Goal: Information Seeking & Learning: Learn about a topic

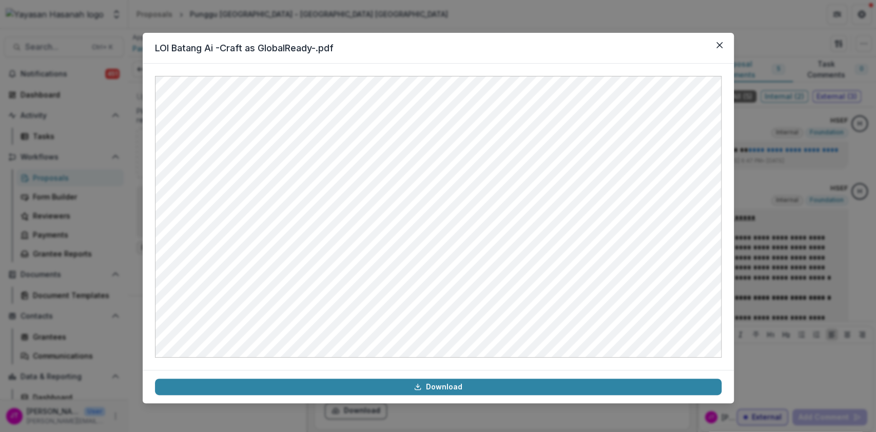
scroll to position [1695, 0]
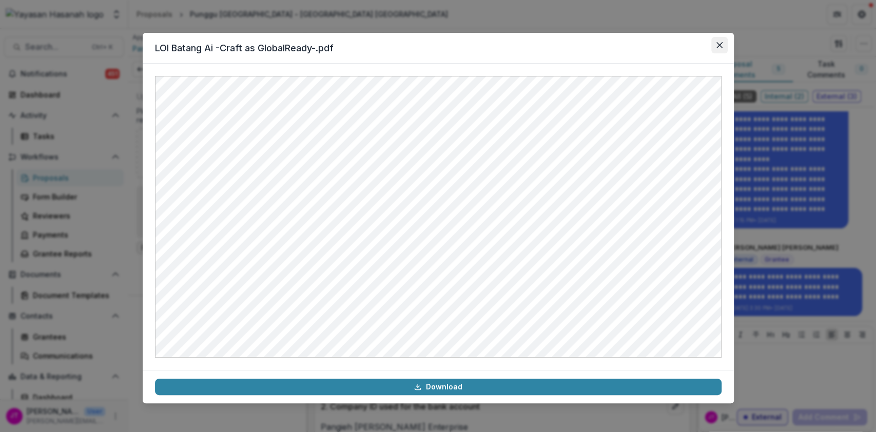
click at [723, 47] on button "Close" at bounding box center [719, 45] width 16 height 16
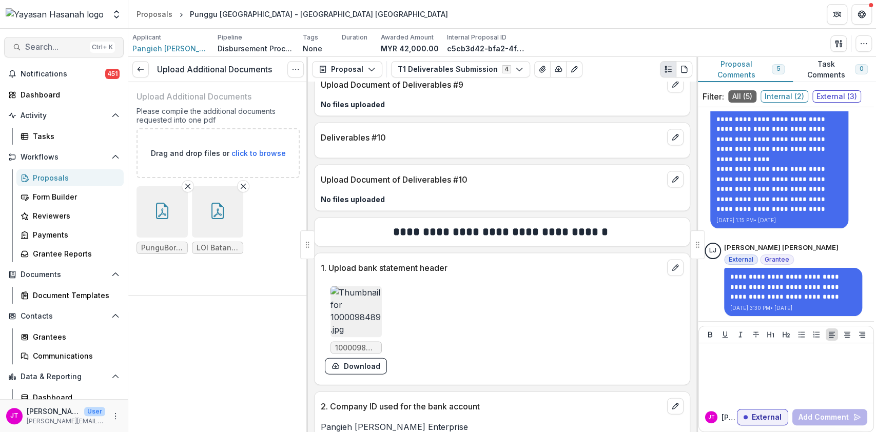
click at [56, 48] on span "Search..." at bounding box center [55, 47] width 61 height 10
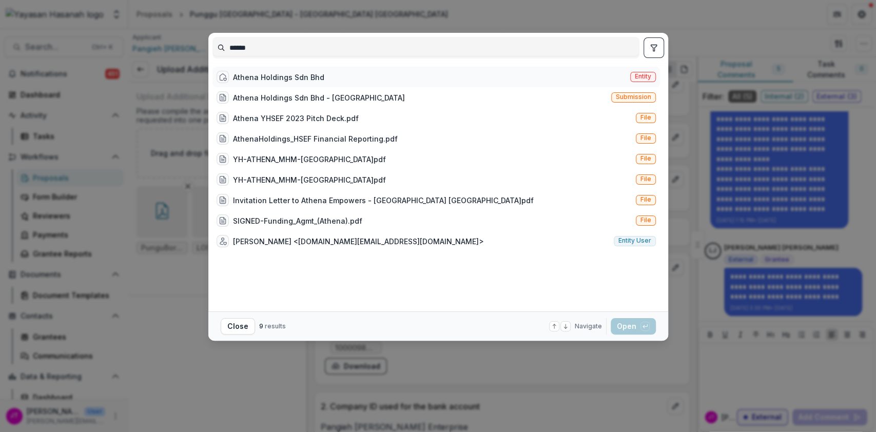
type input "******"
click at [236, 73] on div "Athena Holdings Sdn Bhd" at bounding box center [278, 77] width 91 height 11
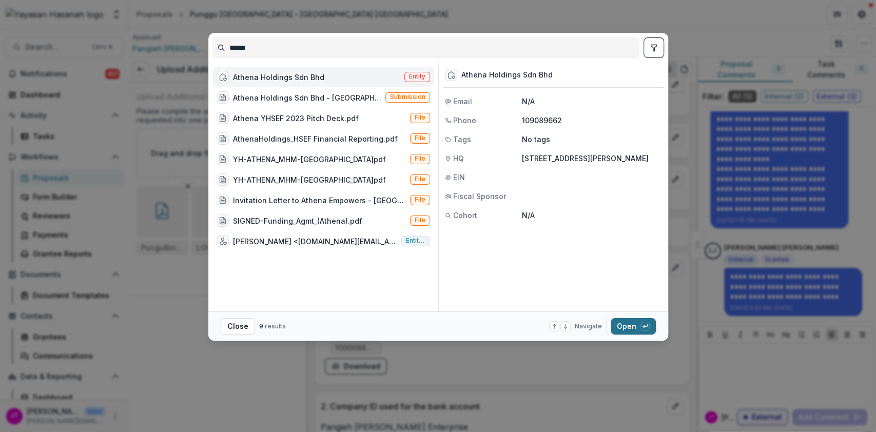
click at [640, 322] on div "button" at bounding box center [644, 326] width 9 height 9
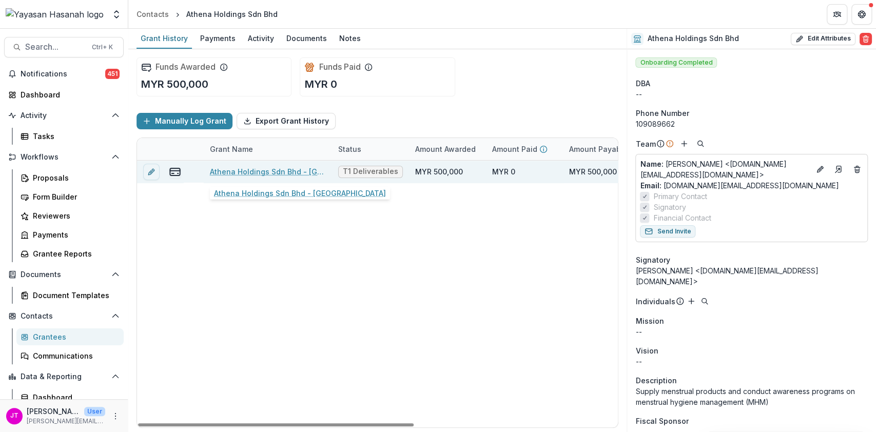
click at [240, 173] on link "Athena Holdings Sdn Bhd - [GEOGRAPHIC_DATA]" at bounding box center [268, 171] width 116 height 11
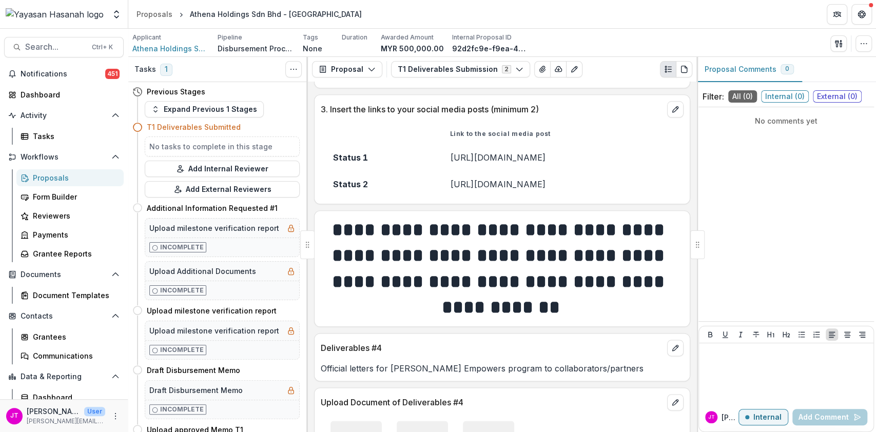
scroll to position [752, 0]
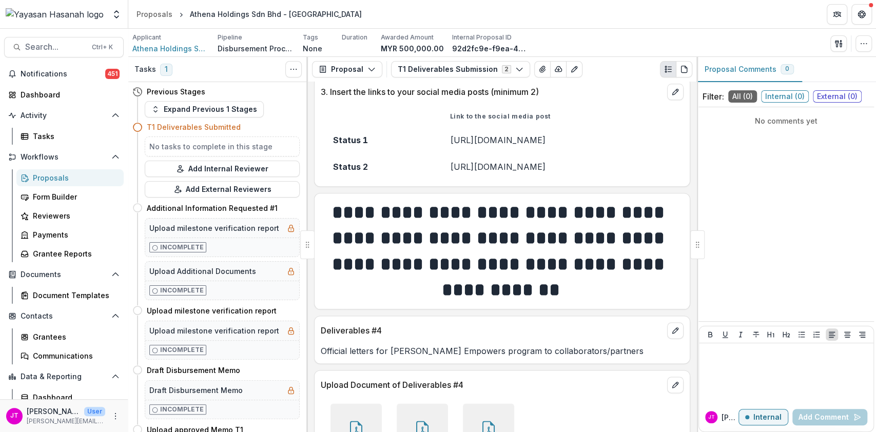
drag, startPoint x: 611, startPoint y: 140, endPoint x: 408, endPoint y: 144, distance: 202.7
click at [438, 144] on td "[URL][DOMAIN_NAME]" at bounding box center [561, 140] width 246 height 27
copy td "[URL][DOMAIN_NAME]"
drag, startPoint x: 615, startPoint y: 155, endPoint x: 406, endPoint y: 171, distance: 208.9
click at [438, 171] on td "[URL][DOMAIN_NAME]" at bounding box center [561, 166] width 246 height 27
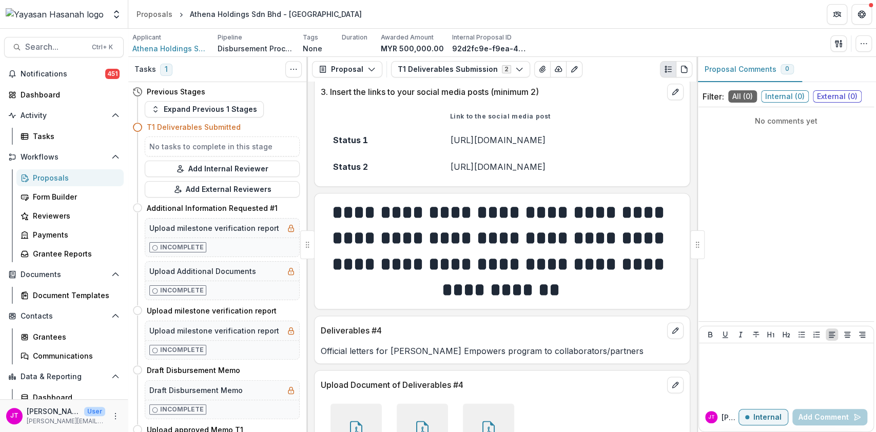
copy td "[URL][DOMAIN_NAME]"
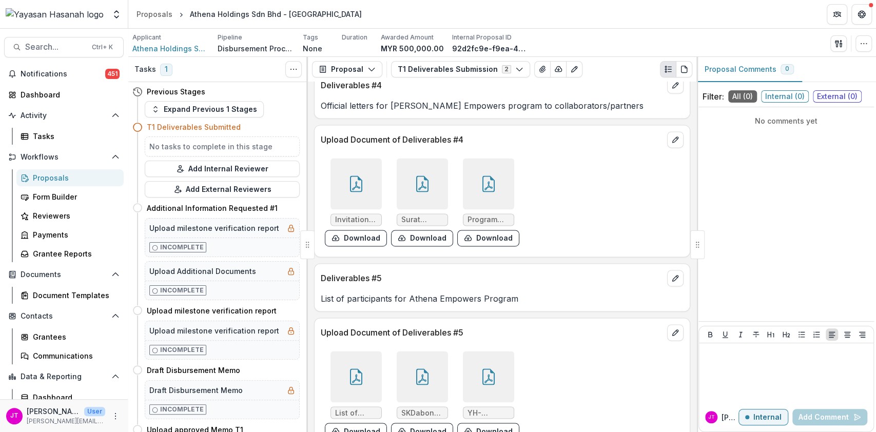
scroll to position [1026, 0]
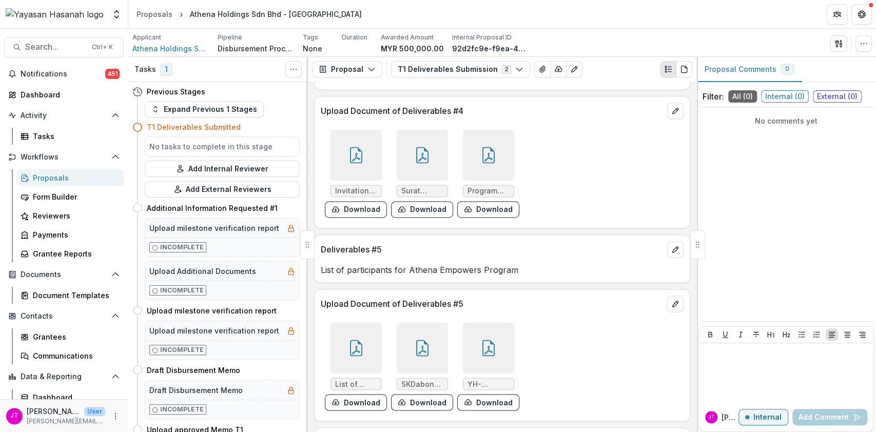
click at [368, 146] on div at bounding box center [355, 154] width 51 height 51
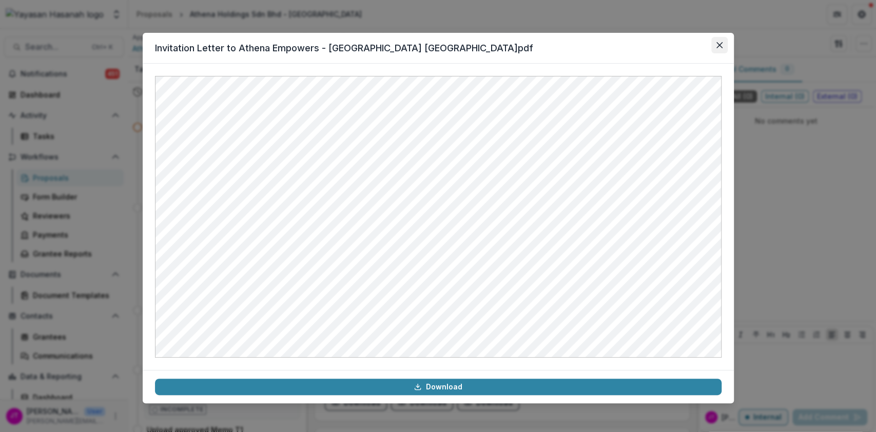
click at [722, 45] on button "Close" at bounding box center [719, 45] width 16 height 16
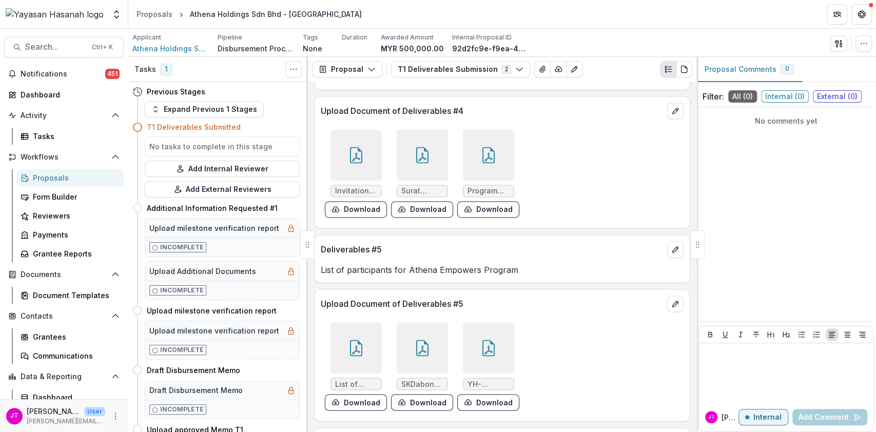
click at [425, 163] on icon at bounding box center [422, 155] width 16 height 16
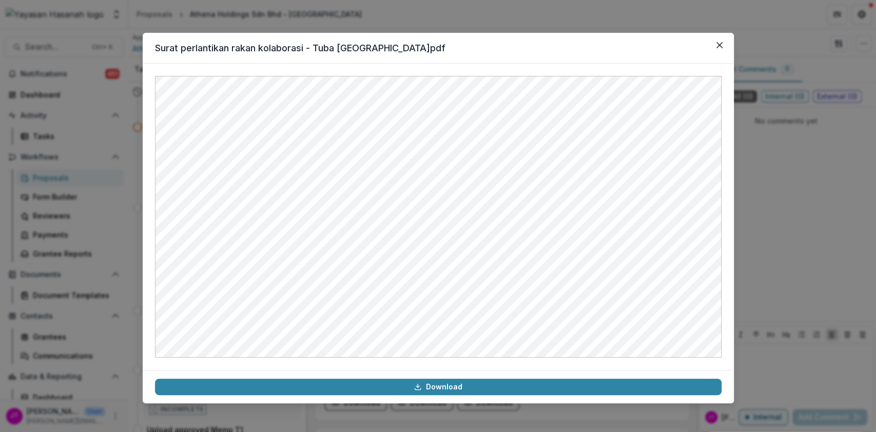
click at [718, 56] on header "Surat perlantikan rakan kolaborasi - Tuba [GEOGRAPHIC_DATA]pdf" at bounding box center [438, 48] width 591 height 31
click at [716, 47] on icon "Close" at bounding box center [719, 45] width 6 height 6
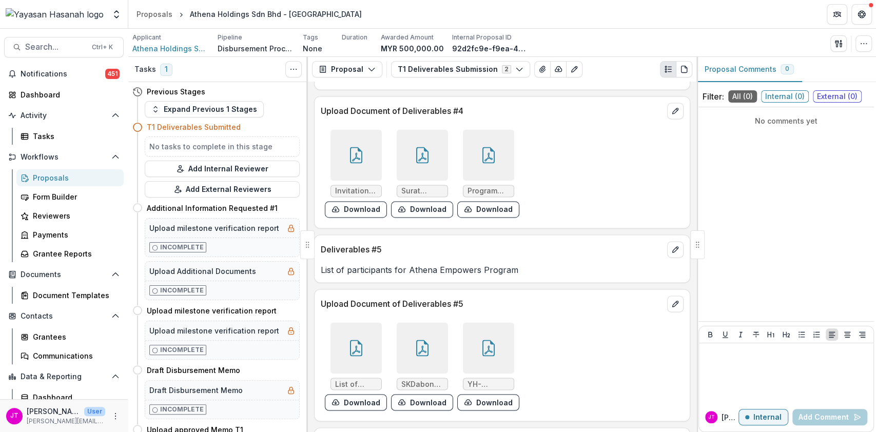
click at [494, 164] on div at bounding box center [488, 154] width 51 height 51
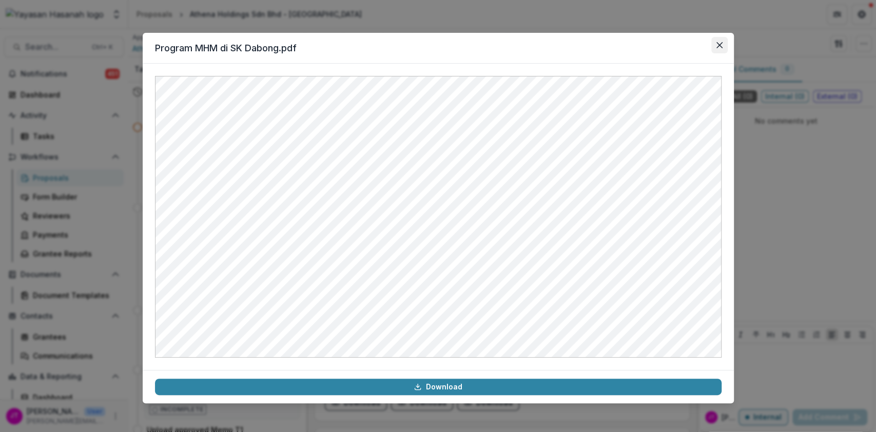
click at [724, 48] on button "Close" at bounding box center [719, 45] width 16 height 16
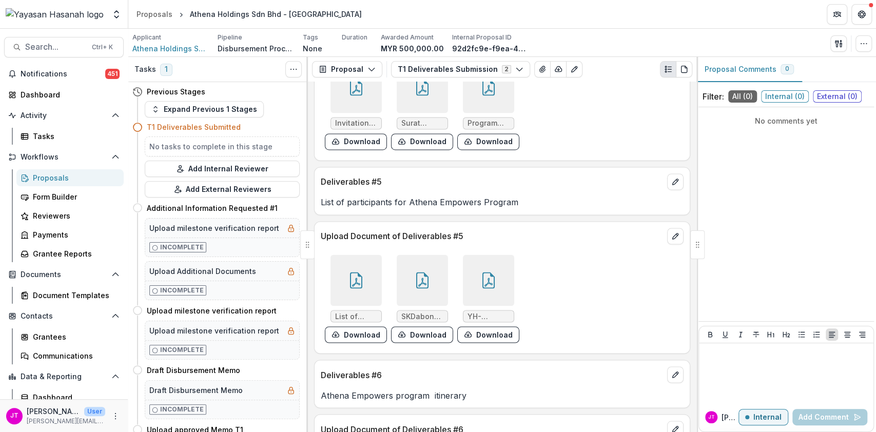
scroll to position [1163, 0]
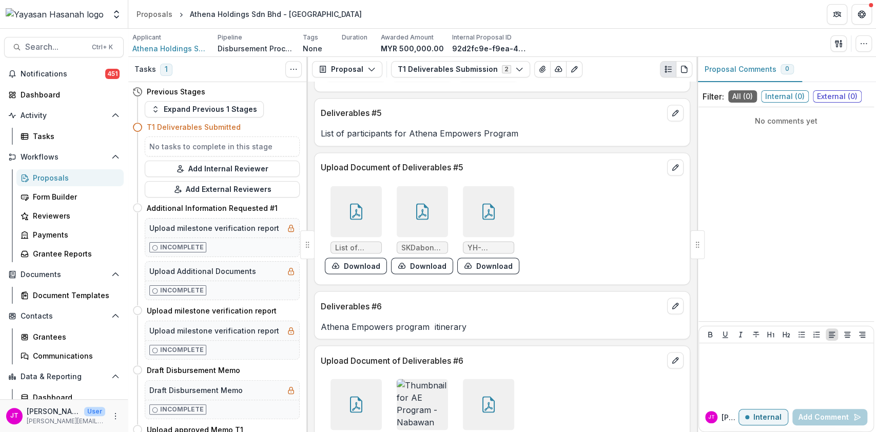
click at [364, 208] on div at bounding box center [355, 211] width 51 height 51
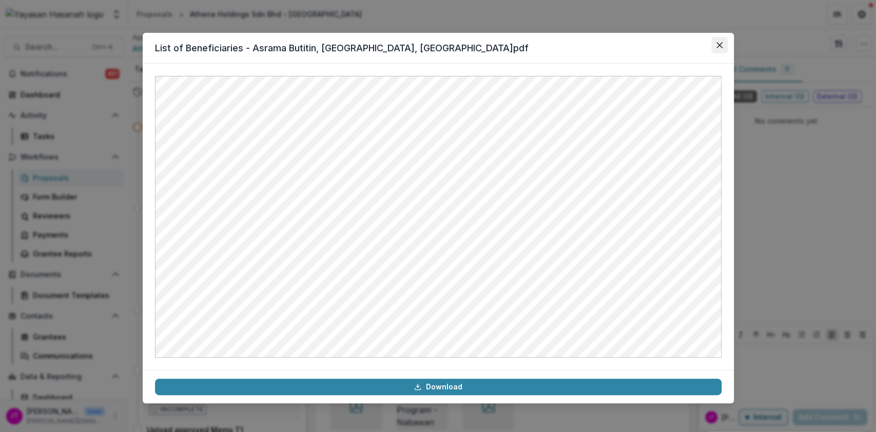
click at [718, 49] on button "Close" at bounding box center [719, 45] width 16 height 16
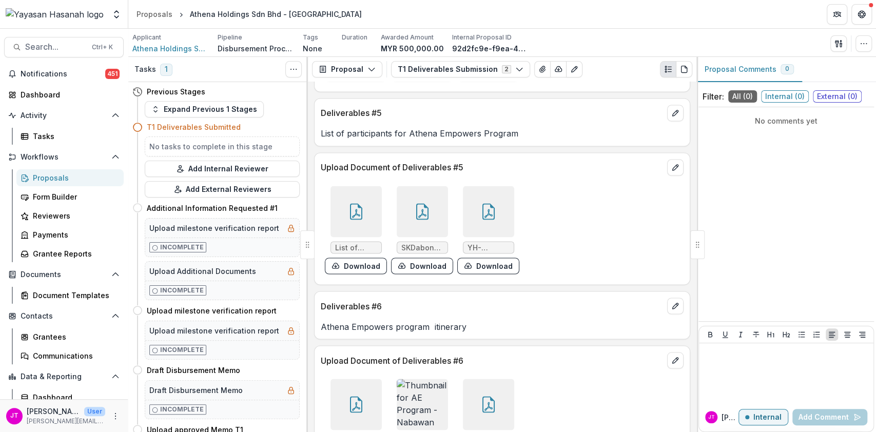
click at [428, 209] on div at bounding box center [422, 211] width 51 height 51
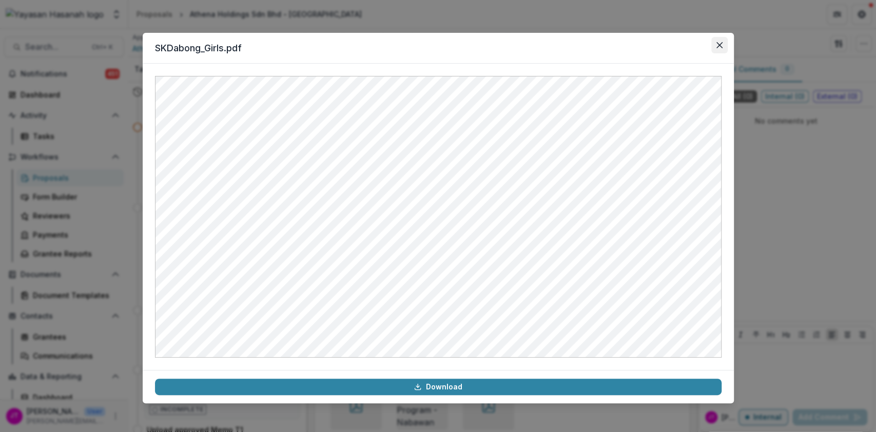
click at [720, 45] on icon "Close" at bounding box center [719, 45] width 6 height 6
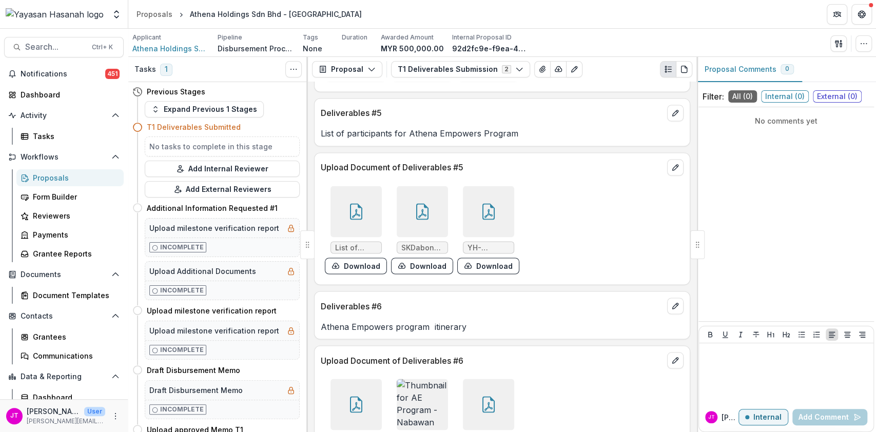
click at [485, 205] on icon at bounding box center [488, 211] width 16 height 16
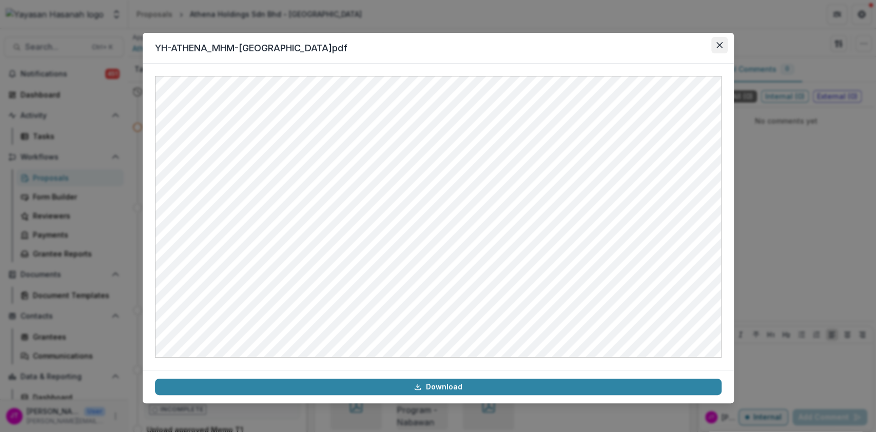
click at [718, 43] on icon "Close" at bounding box center [719, 45] width 6 height 6
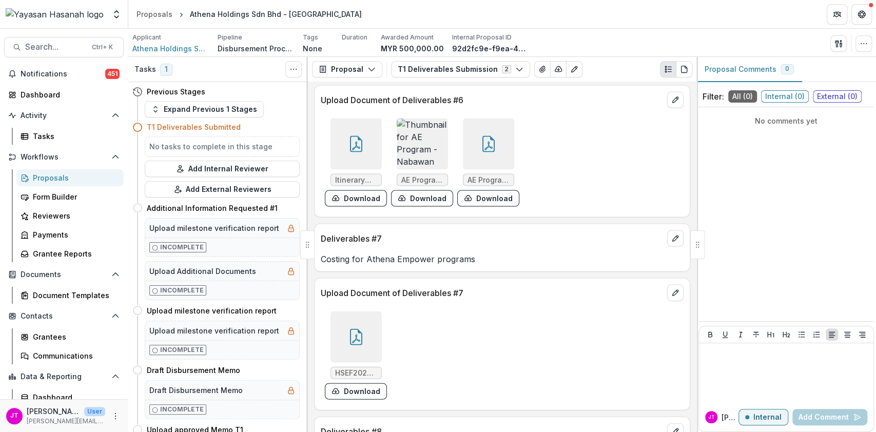
scroll to position [1437, 0]
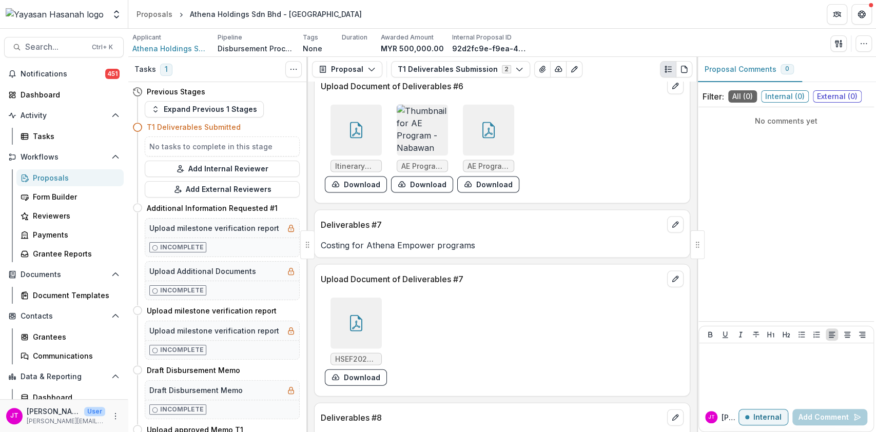
click at [367, 131] on div at bounding box center [355, 130] width 51 height 51
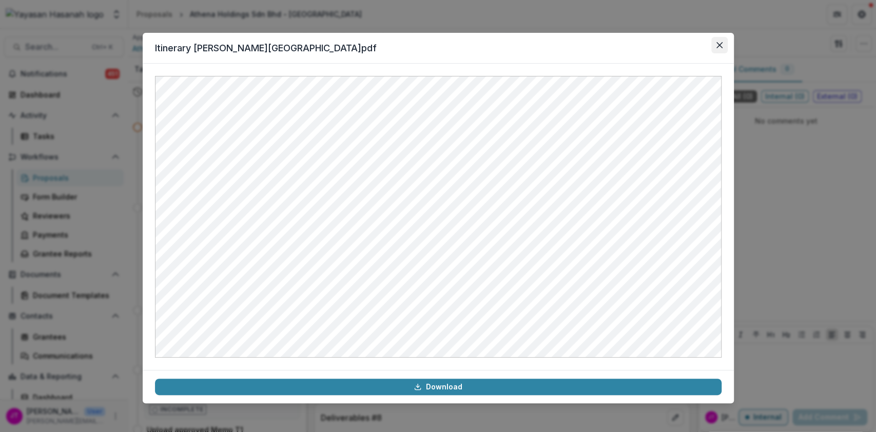
click at [717, 48] on icon "Close" at bounding box center [719, 45] width 6 height 6
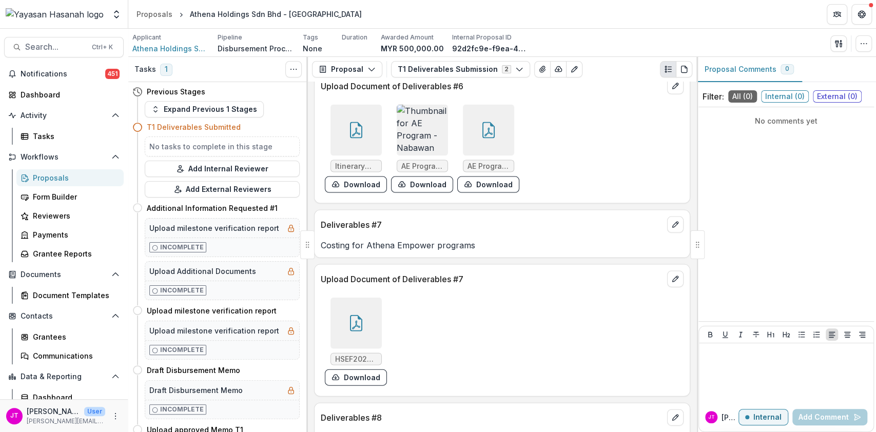
click at [426, 123] on img at bounding box center [422, 130] width 51 height 51
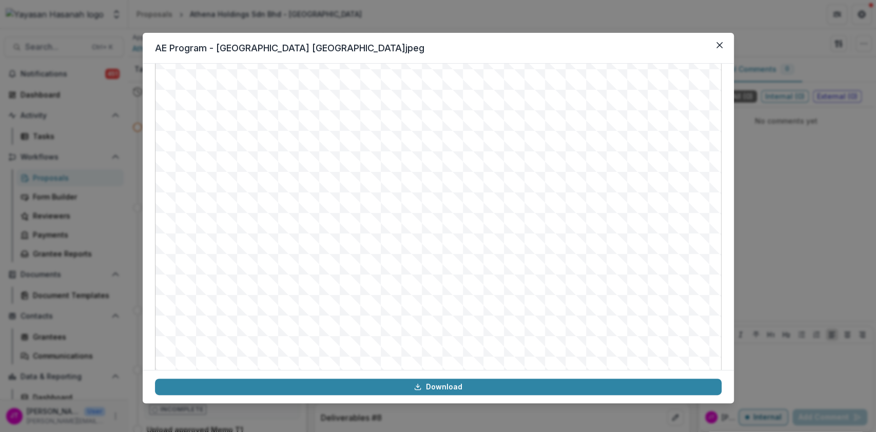
scroll to position [107, 0]
click at [720, 50] on button "Close" at bounding box center [719, 45] width 16 height 16
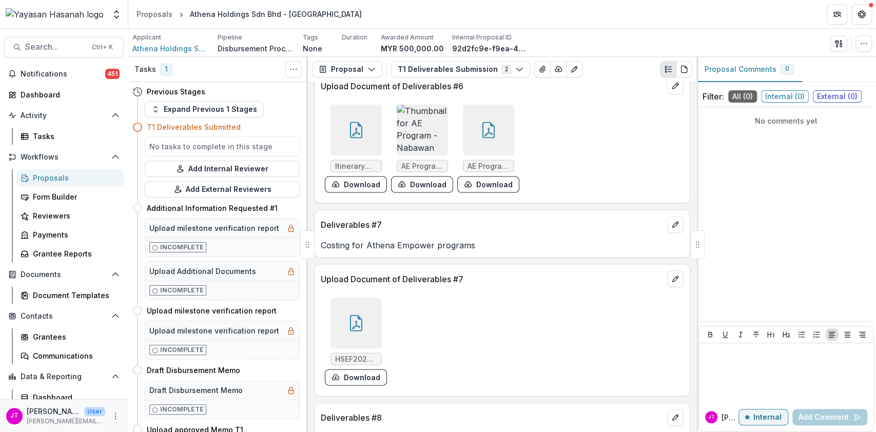
click at [496, 129] on div at bounding box center [488, 130] width 51 height 51
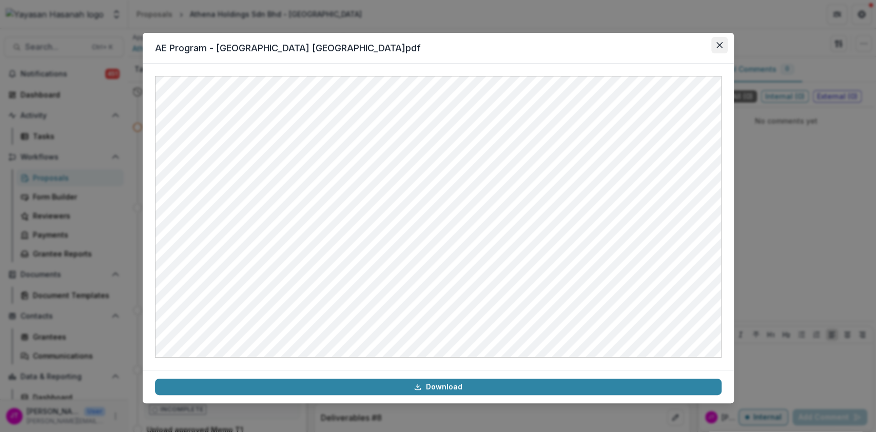
click at [718, 46] on icon "Close" at bounding box center [719, 45] width 6 height 6
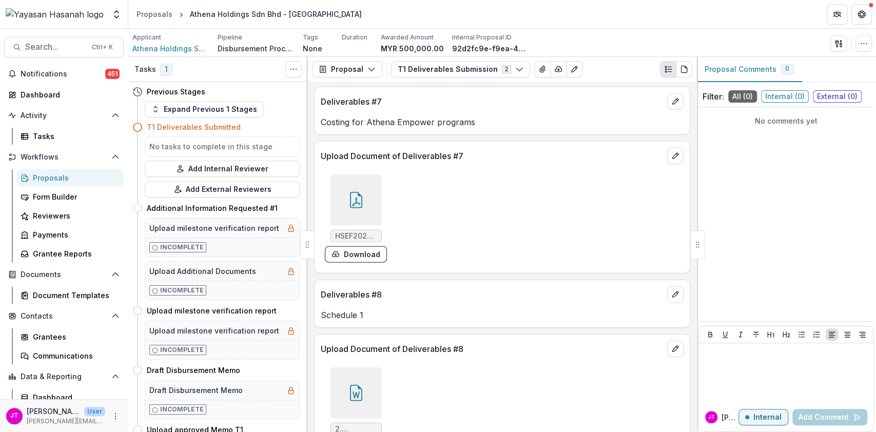
scroll to position [1573, 0]
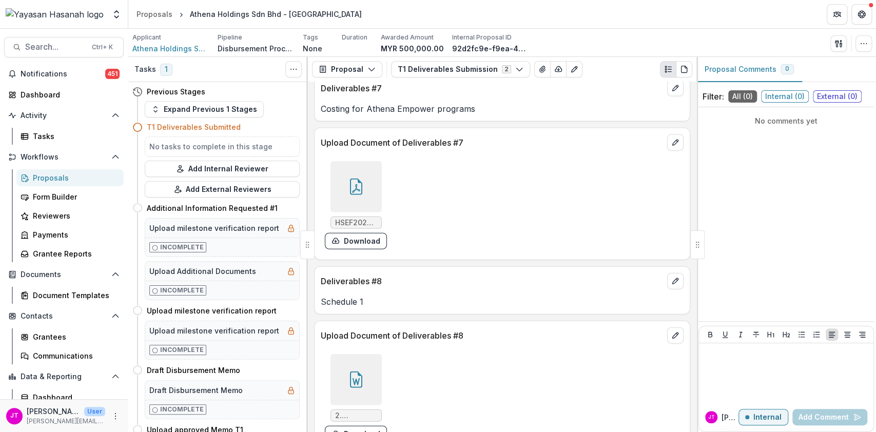
click at [357, 185] on icon at bounding box center [356, 187] width 16 height 16
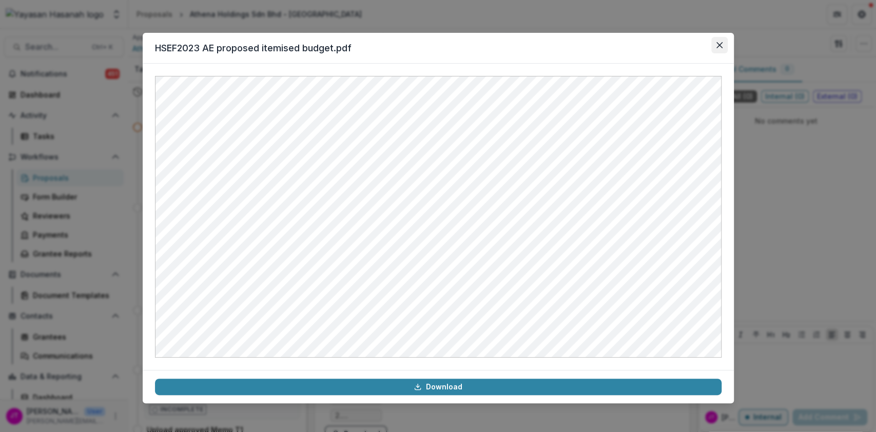
click at [722, 38] on button "Close" at bounding box center [719, 45] width 16 height 16
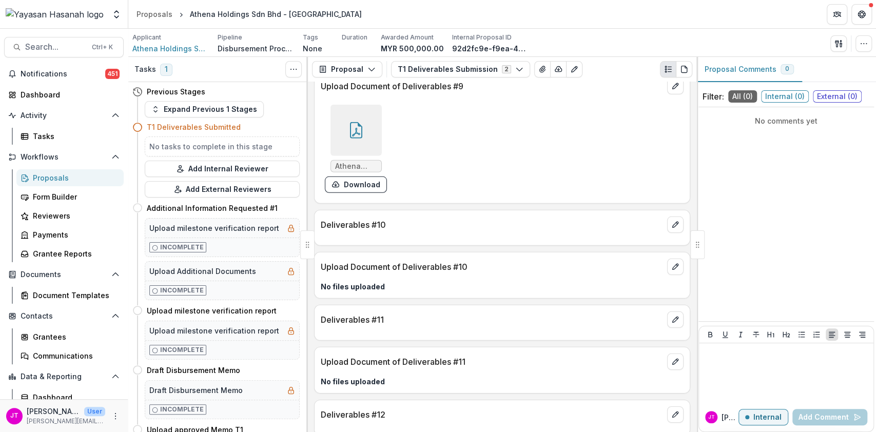
scroll to position [1984, 0]
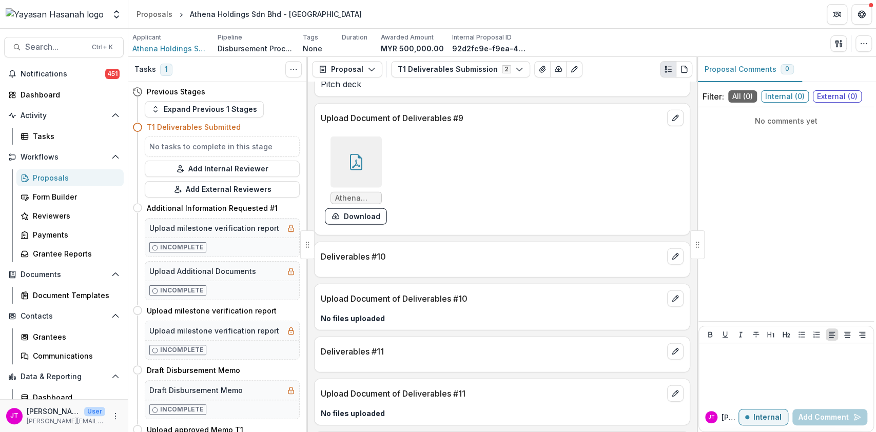
click at [363, 161] on icon at bounding box center [356, 162] width 16 height 16
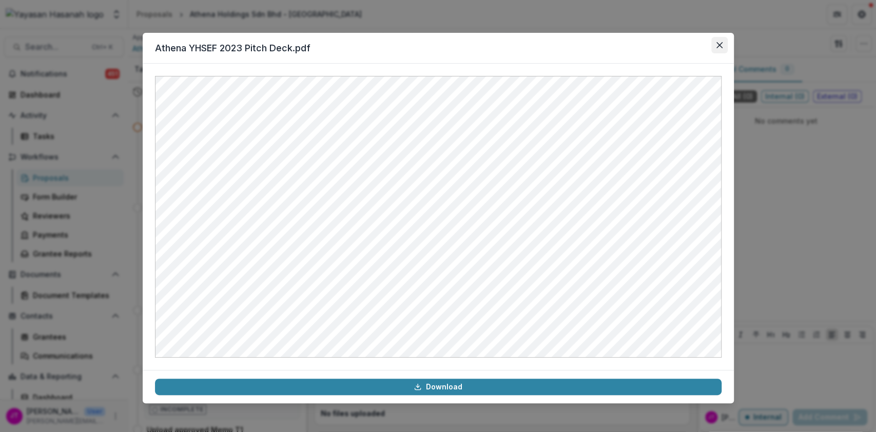
click at [711, 46] on button "Close" at bounding box center [719, 45] width 16 height 16
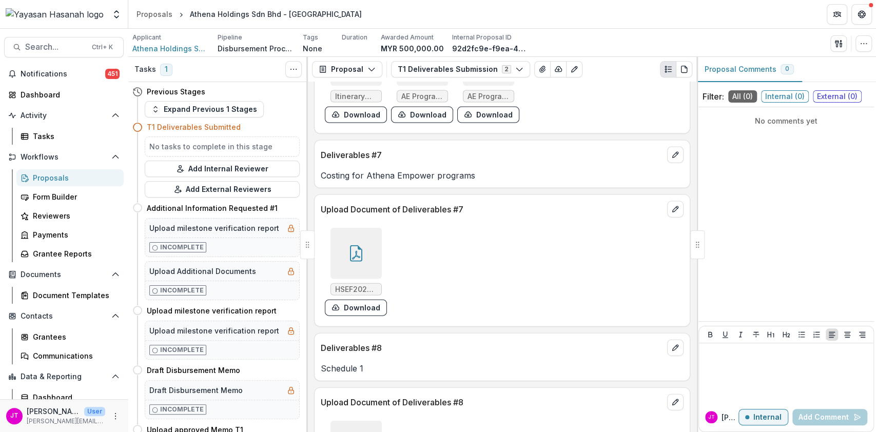
scroll to position [1505, 0]
